Goal: Task Accomplishment & Management: Complete application form

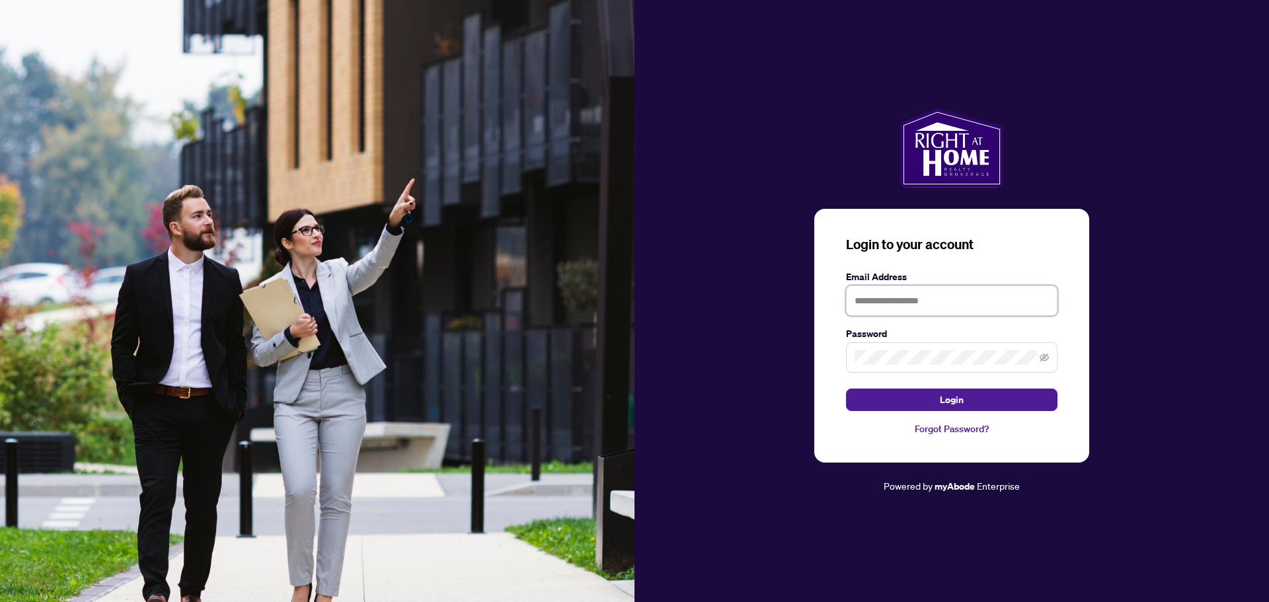
click at [869, 298] on input "text" at bounding box center [952, 301] width 212 height 30
type input "**********"
click at [917, 399] on button "Login" at bounding box center [952, 400] width 212 height 22
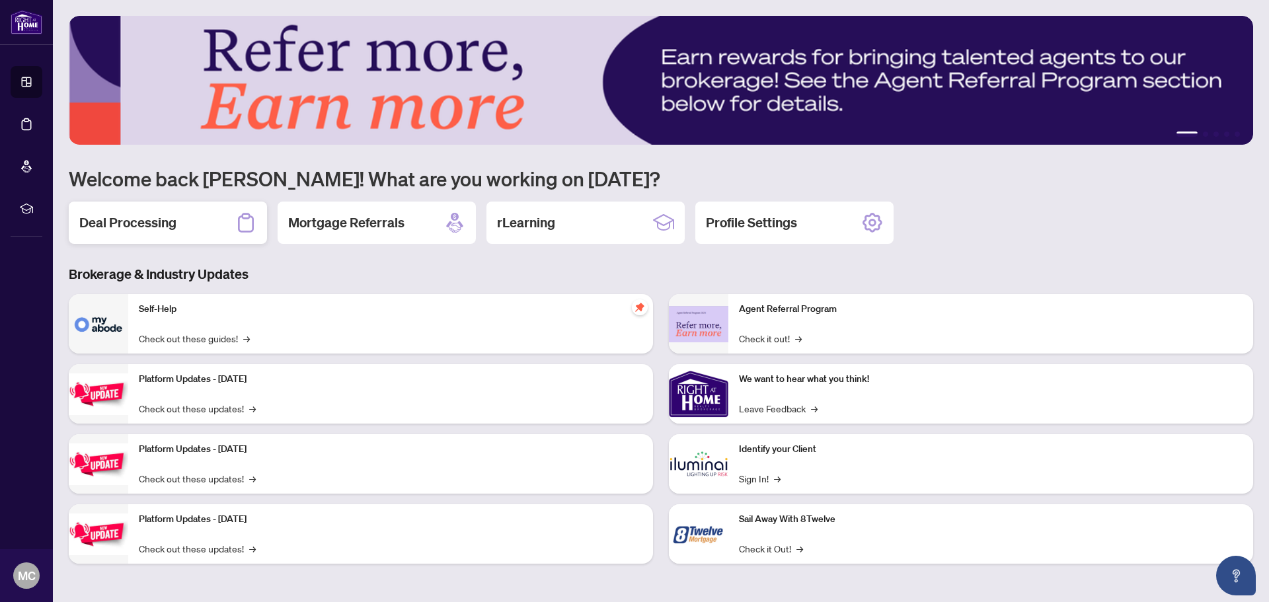
click at [209, 223] on div "Deal Processing" at bounding box center [168, 223] width 198 height 42
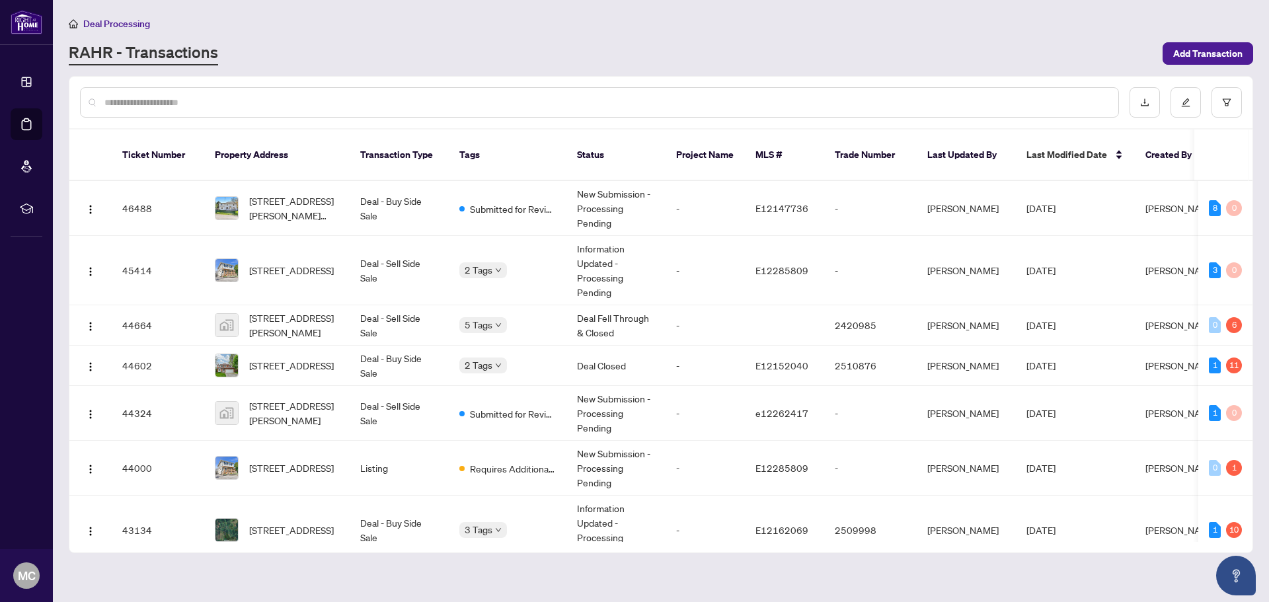
click at [869, 99] on input "text" at bounding box center [606, 102] width 1004 height 15
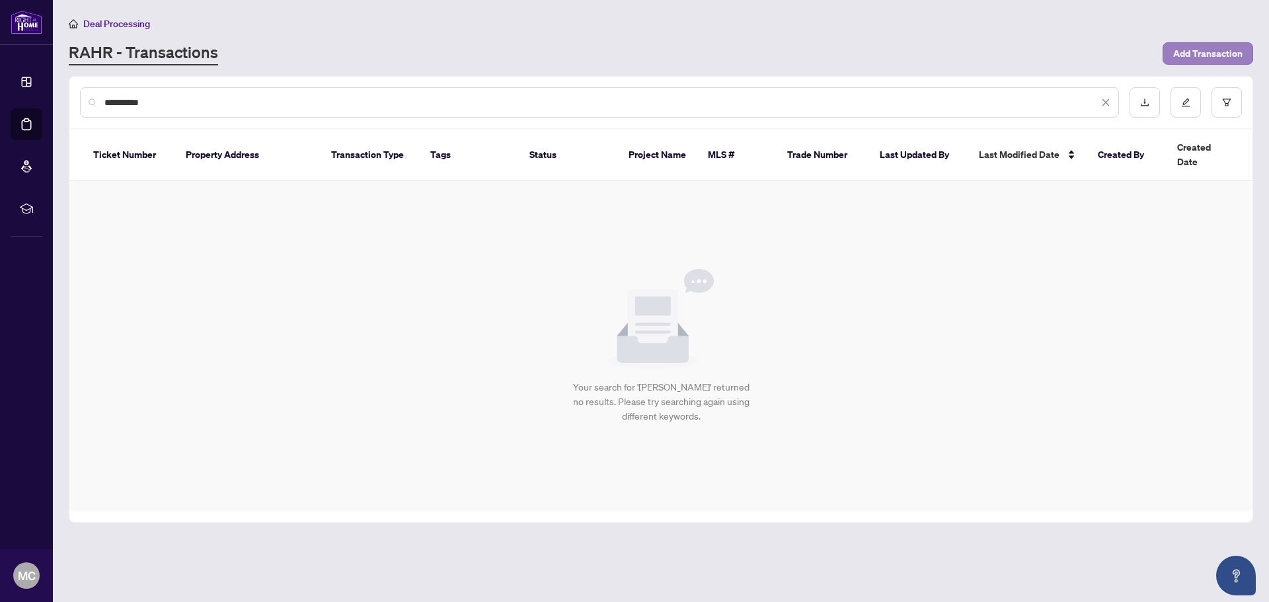
type input "**********"
click at [1212, 52] on span "Add Transaction" at bounding box center [1208, 53] width 69 height 21
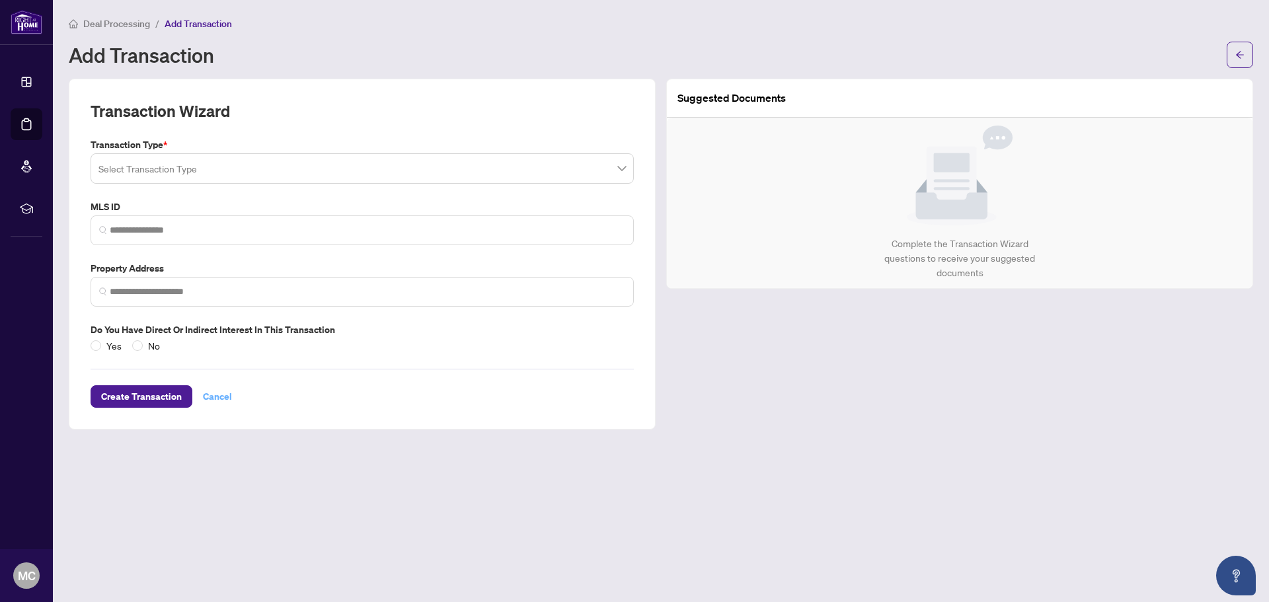
click at [218, 397] on span "Cancel" at bounding box center [217, 396] width 29 height 21
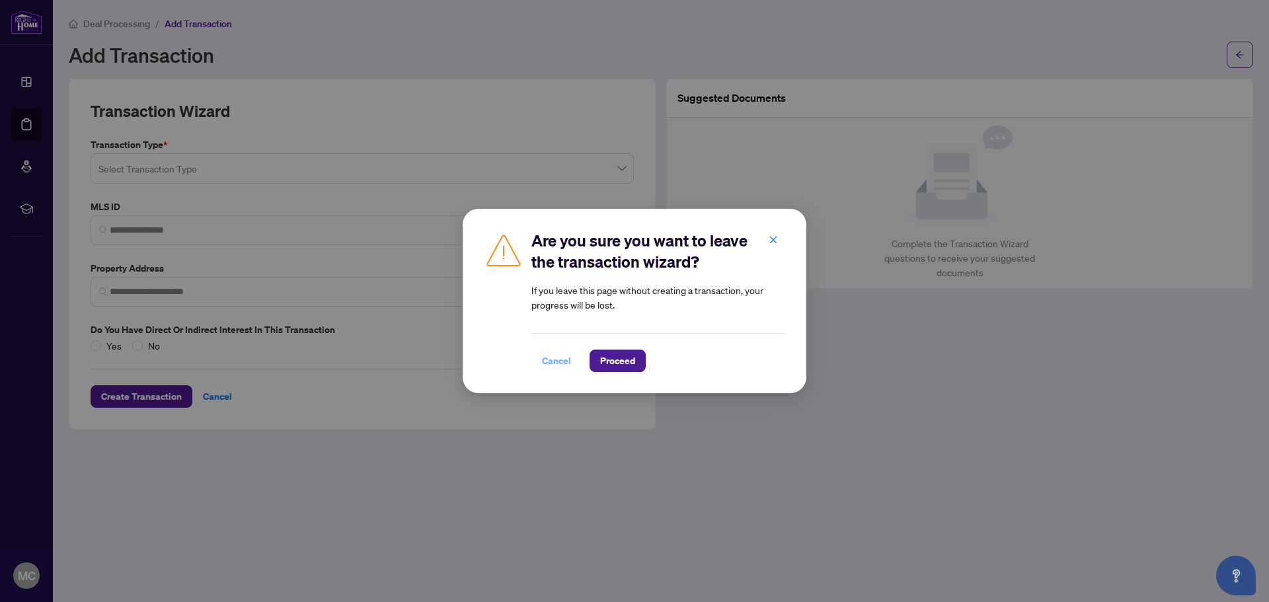
click at [543, 364] on span "Cancel" at bounding box center [556, 360] width 29 height 21
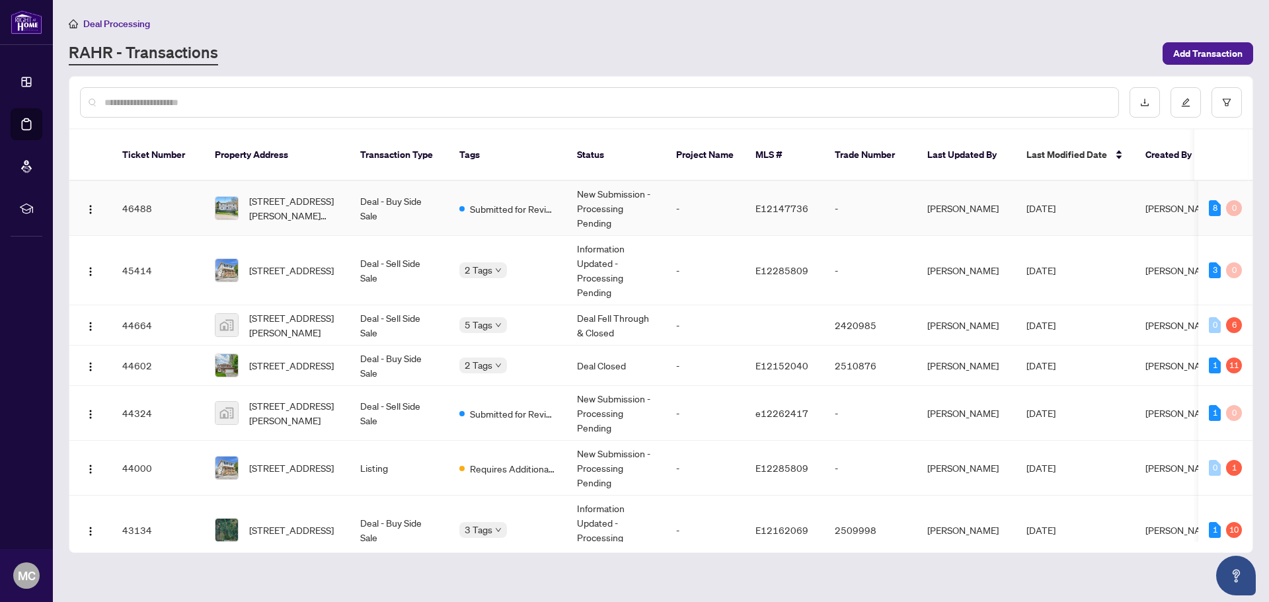
click at [460, 202] on td "Submitted for Review" at bounding box center [508, 208] width 118 height 55
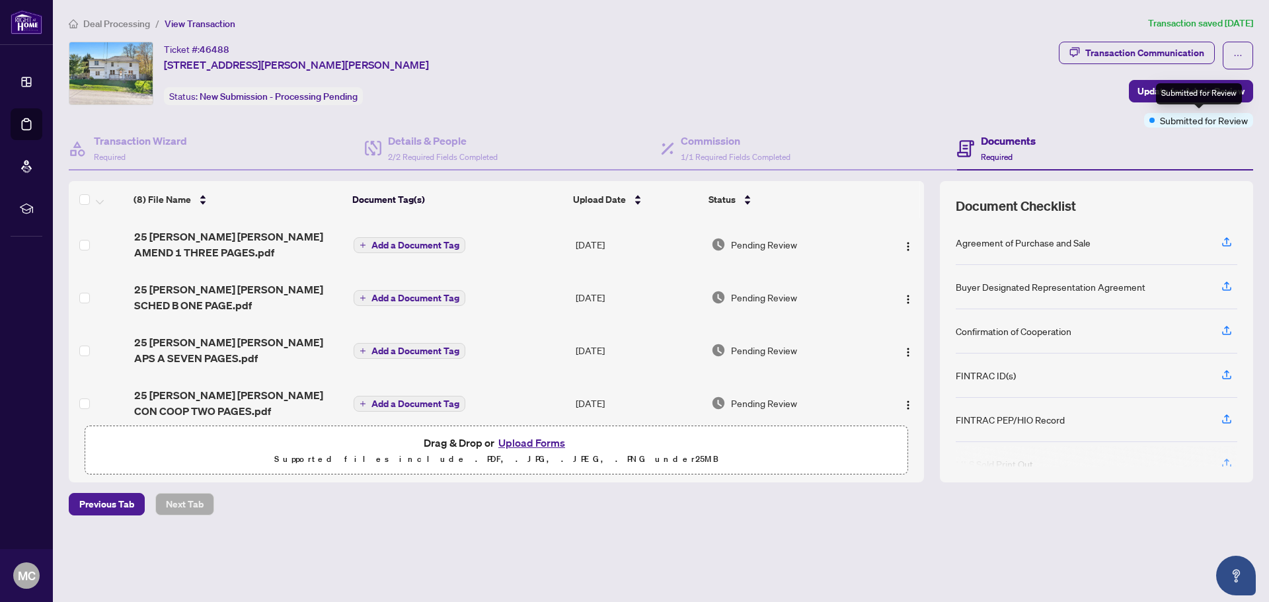
click at [1197, 125] on span "Submitted for Review" at bounding box center [1204, 120] width 88 height 15
click at [1204, 91] on span "Update for Admin Review" at bounding box center [1191, 91] width 107 height 21
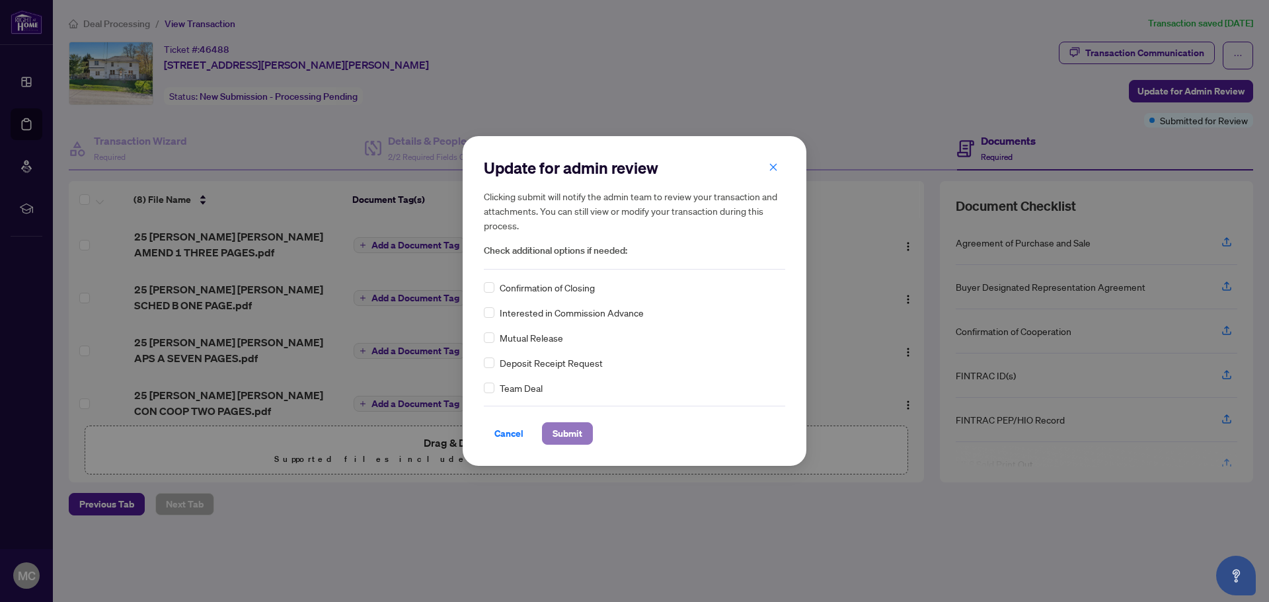
click at [565, 428] on span "Submit" at bounding box center [568, 433] width 30 height 21
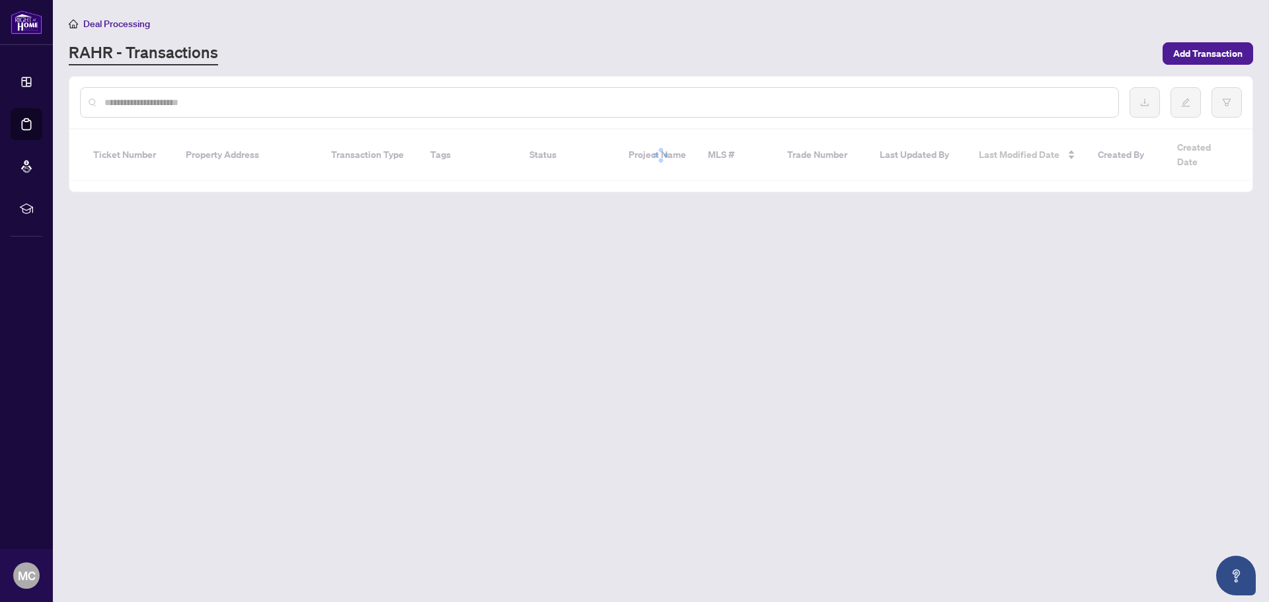
click at [645, 356] on main "Deal Processing RAHR - Transactions Add Transaction Ticket Number Property Addr…" at bounding box center [661, 301] width 1216 height 602
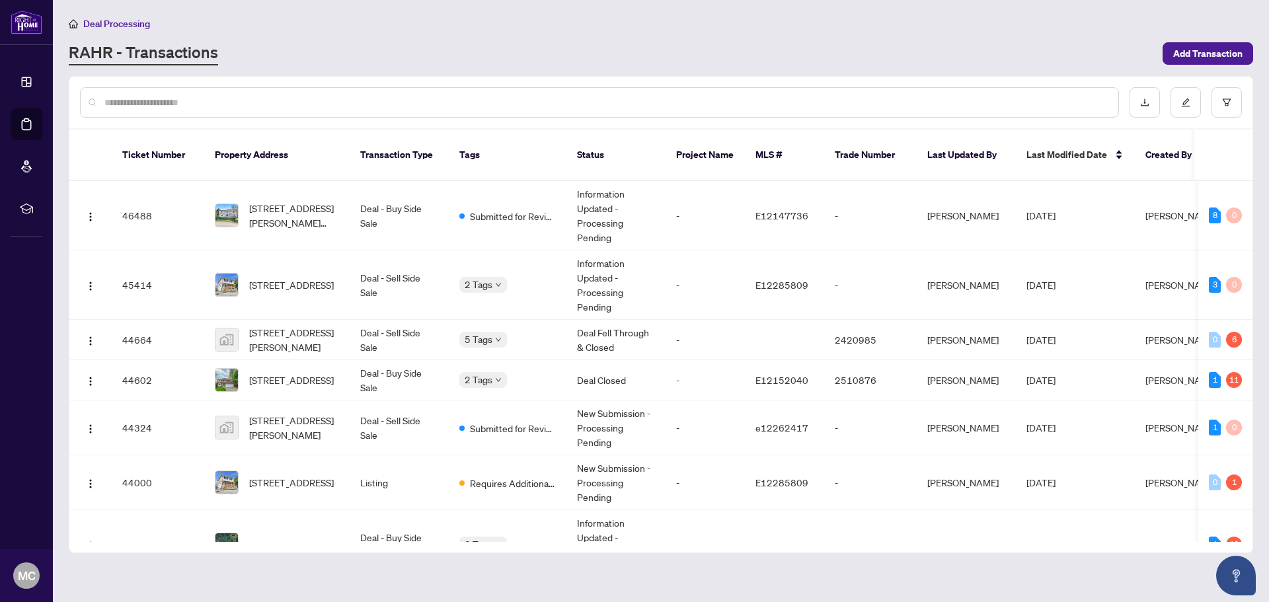
click at [251, 47] on div "RAHR - Transactions" at bounding box center [612, 54] width 1086 height 24
click at [132, 24] on span "Deal Processing" at bounding box center [116, 24] width 67 height 12
click at [1215, 50] on span "Add Transaction" at bounding box center [1208, 53] width 69 height 21
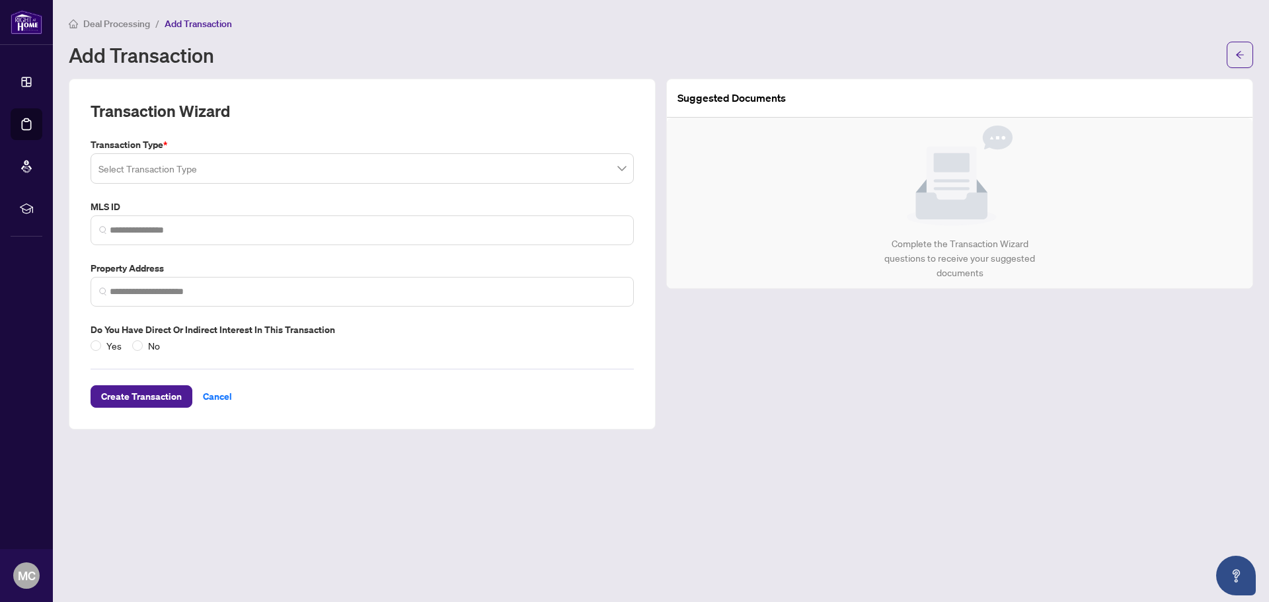
click at [196, 169] on input "search" at bounding box center [357, 170] width 516 height 29
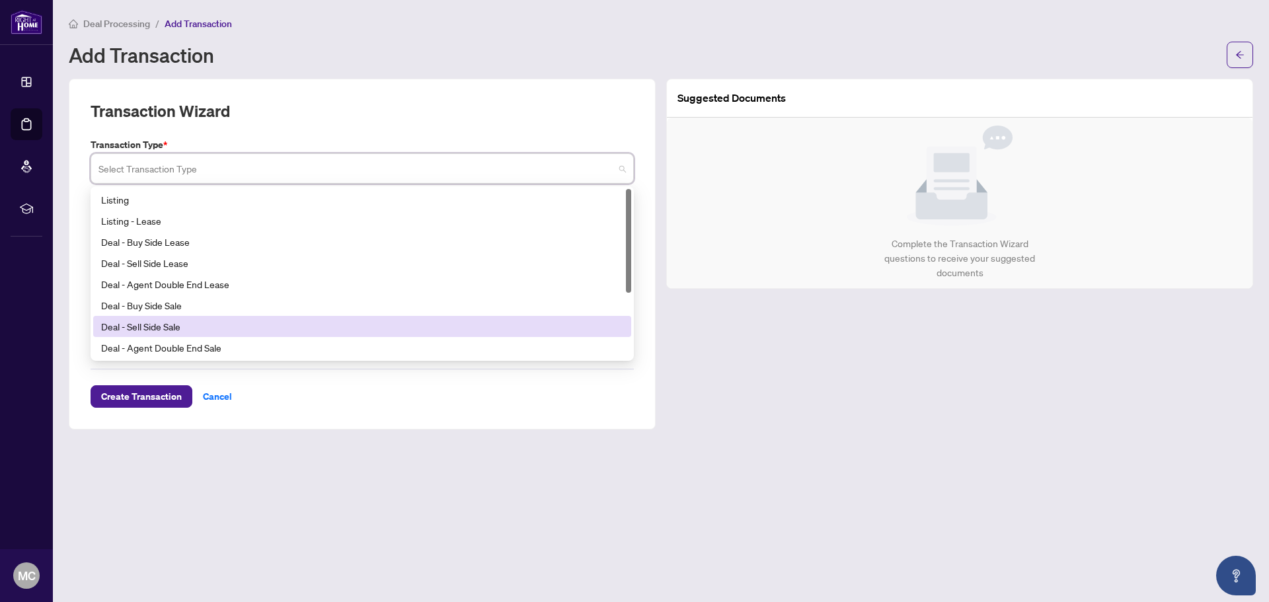
click at [140, 327] on div "Deal - Sell Side Sale" at bounding box center [362, 326] width 522 height 15
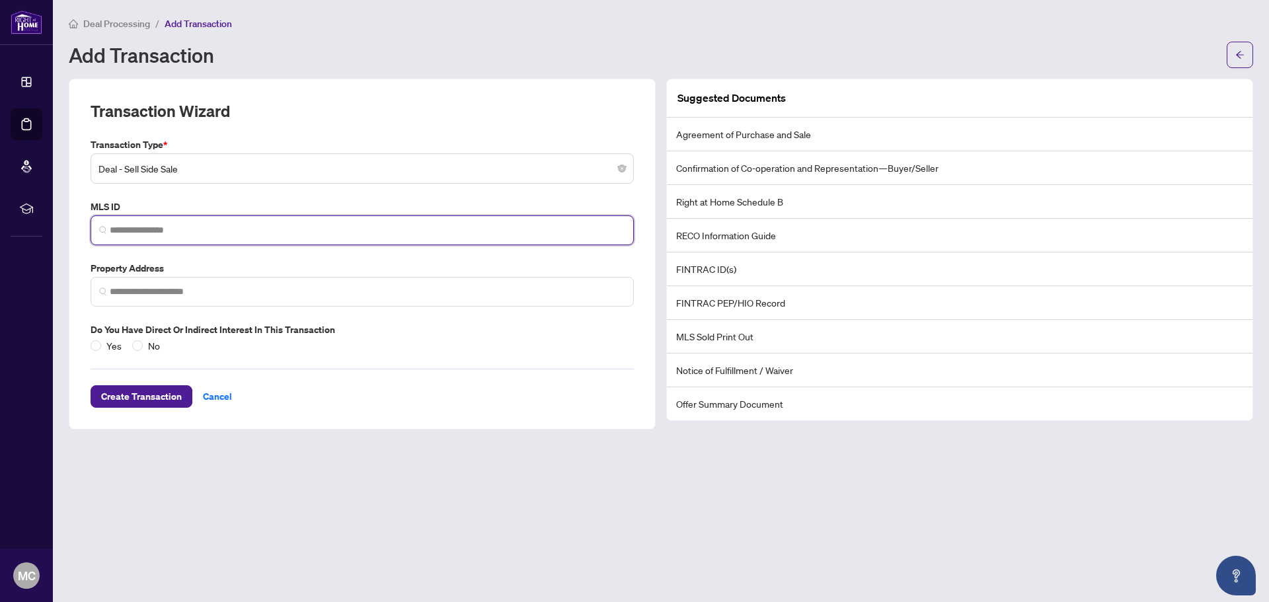
click at [168, 229] on input "search" at bounding box center [368, 230] width 516 height 14
